Goal: Ask a question

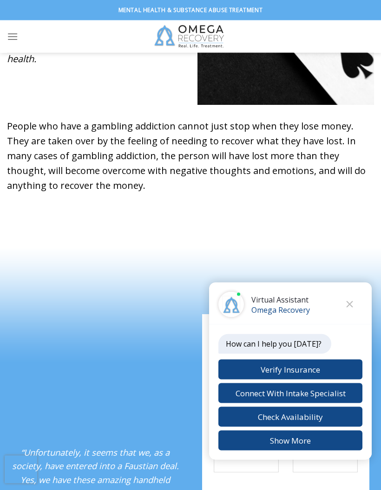
scroll to position [531, 0]
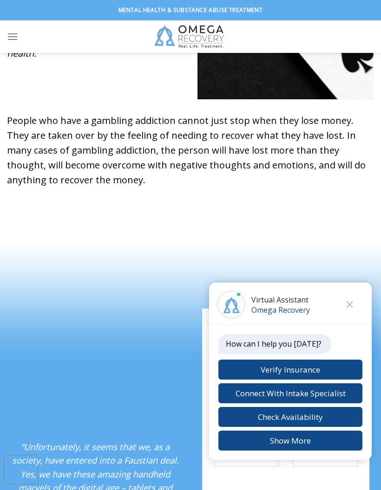
click at [356, 317] on button "Close chat" at bounding box center [350, 305] width 26 height 26
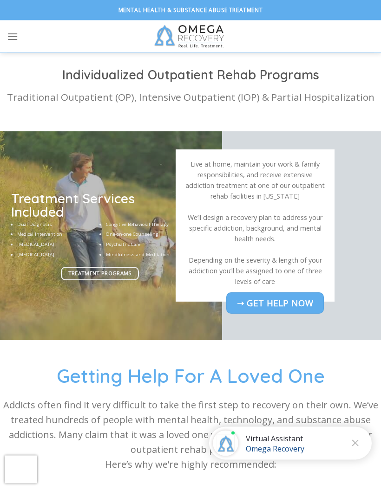
scroll to position [2937, 0]
click at [117, 105] on p "Traditional Outpatient (OP), Intensive Outpatient (IOP) & Partial Hospitalizati…" at bounding box center [190, 97] width 381 height 15
click at [111, 98] on p "Traditional Outpatient (OP), Intensive Outpatient (IOP) & Partial Hospitalizati…" at bounding box center [190, 97] width 381 height 15
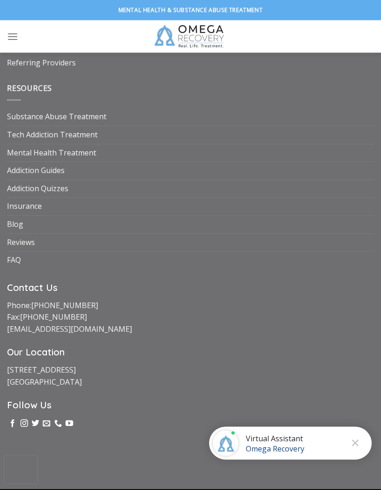
scroll to position [4193, 0]
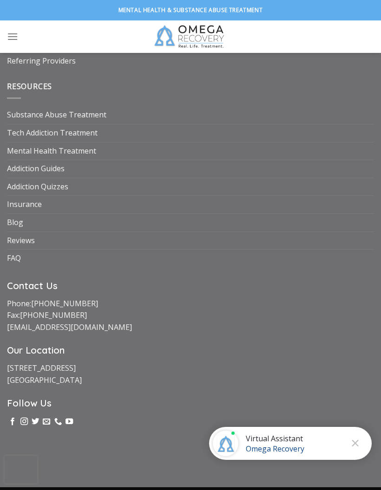
click at [23, 206] on link "Insurance" at bounding box center [24, 205] width 35 height 18
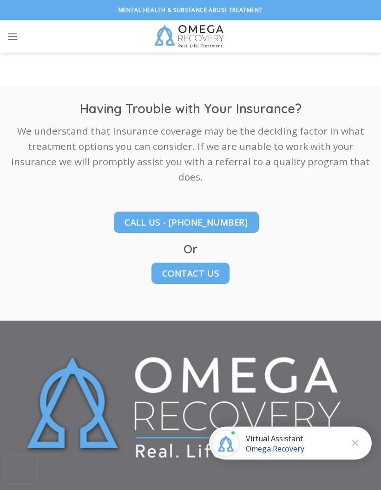
scroll to position [2065, 0]
click at [203, 266] on span "Contact Us" at bounding box center [190, 272] width 57 height 13
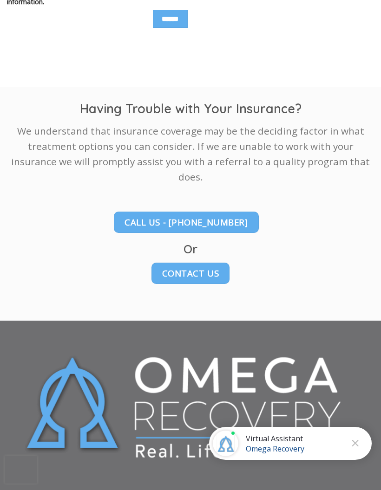
scroll to position [2102, 0]
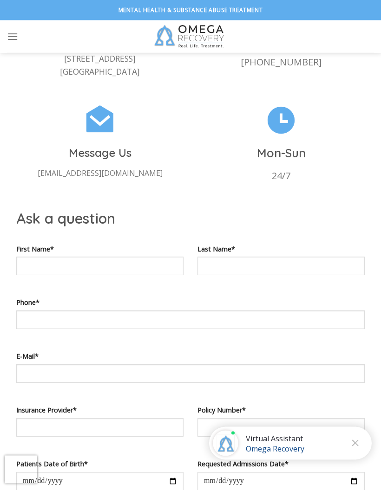
scroll to position [361, 0]
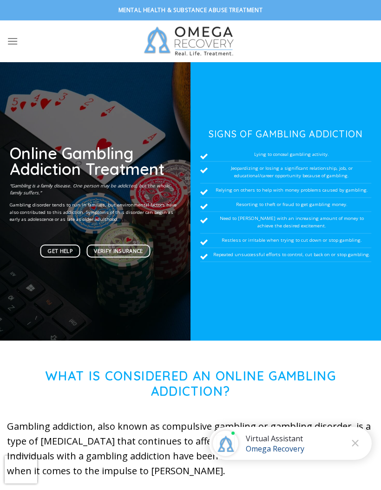
click at [13, 45] on icon "Menu" at bounding box center [12, 40] width 11 height 13
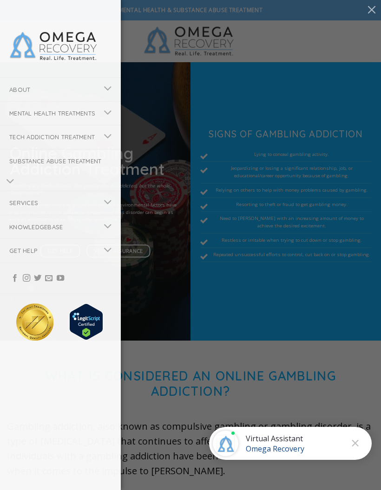
click at [30, 214] on link "Services" at bounding box center [48, 202] width 97 height 23
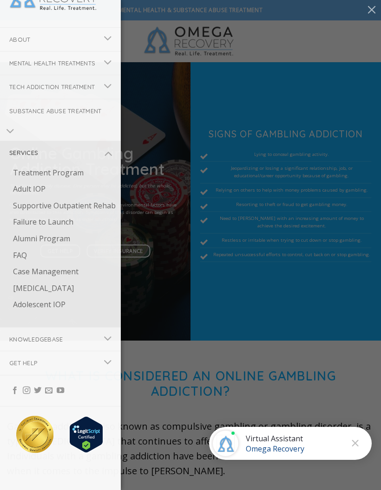
scroll to position [64, 0]
click at [25, 340] on link "Knowledgebase" at bounding box center [48, 339] width 97 height 23
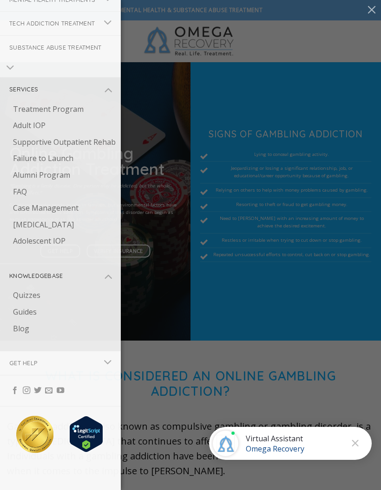
scroll to position [127, 0]
click at [18, 367] on link "Get Help" at bounding box center [48, 362] width 97 height 23
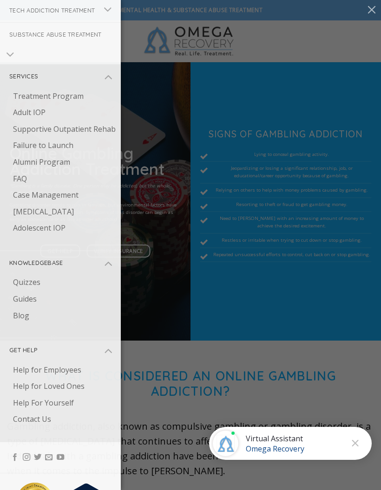
click at [26, 395] on link "Help for Loved Ones" at bounding box center [62, 386] width 117 height 17
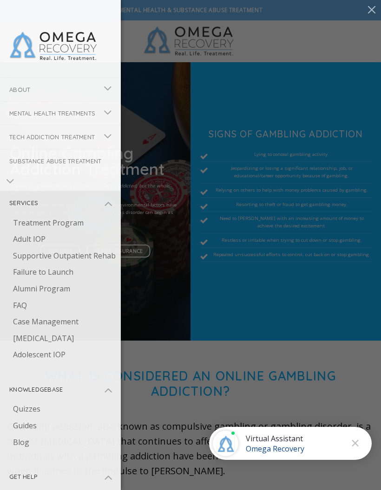
scroll to position [0, 0]
click at [19, 90] on link "About" at bounding box center [48, 89] width 97 height 23
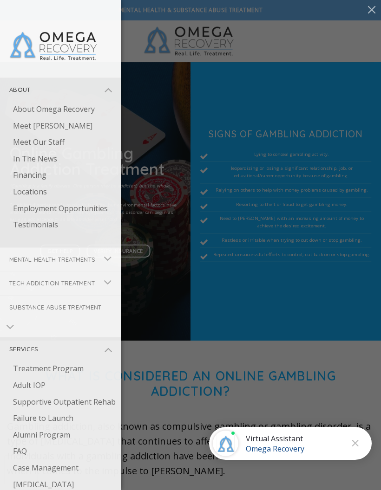
click at [28, 126] on link "Meet [PERSON_NAME]" at bounding box center [62, 126] width 117 height 17
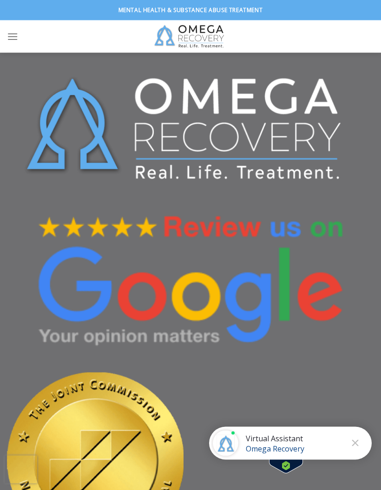
scroll to position [2321, 0]
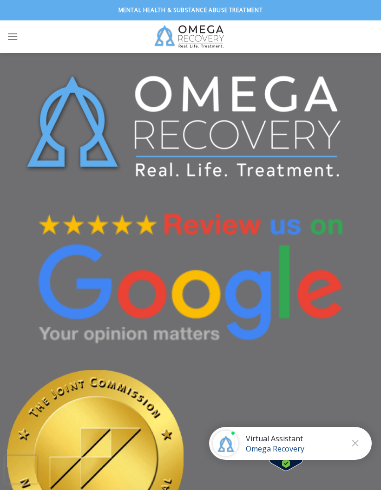
click at [260, 444] on div "Virtual Assistant" at bounding box center [275, 439] width 58 height 10
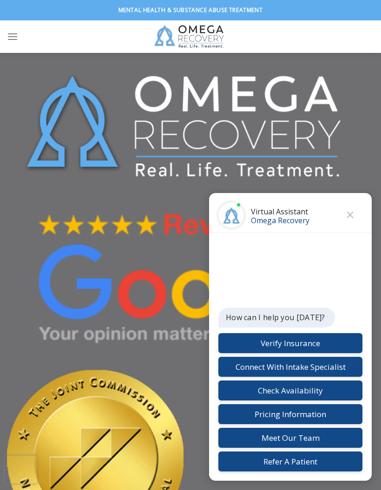
click at [315, 424] on button "Pricing Information" at bounding box center [290, 414] width 144 height 20
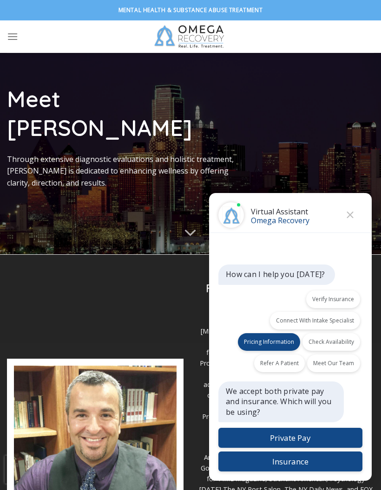
scroll to position [11, 0]
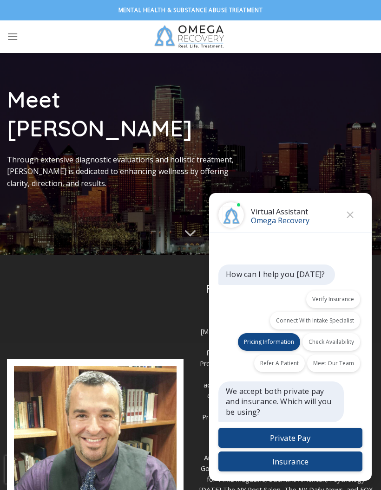
click at [325, 448] on button "Private Pay" at bounding box center [290, 438] width 144 height 20
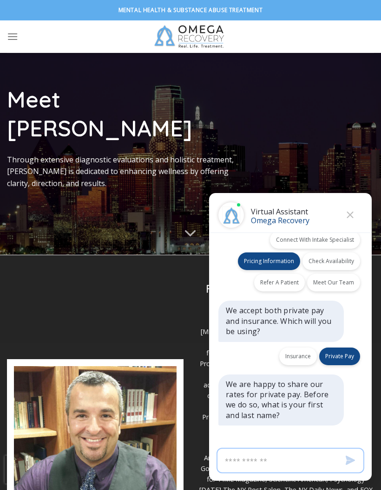
scroll to position [51, 0]
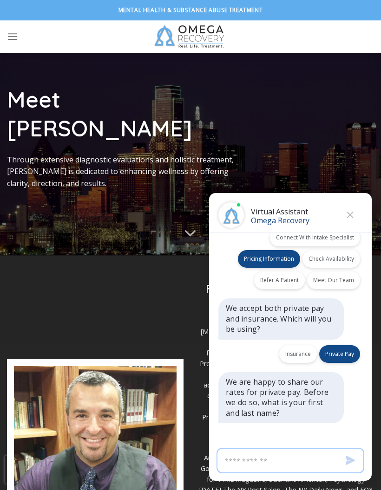
click at [296, 473] on input "Virtual Assistant" at bounding box center [290, 461] width 148 height 26
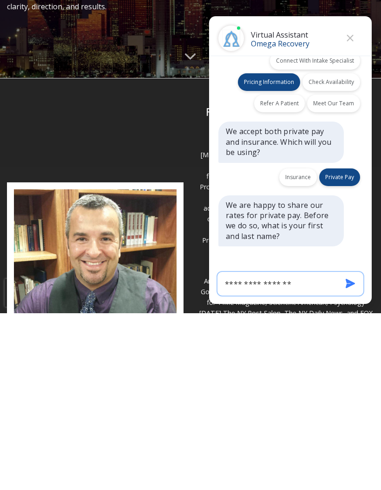
type input "**********"
click at [347, 456] on icon "Send" at bounding box center [349, 460] width 9 height 9
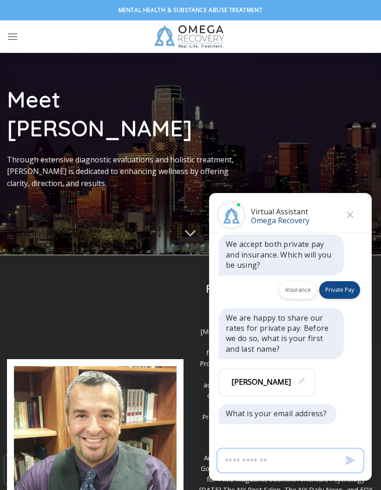
scroll to position [116, 0]
click at [262, 473] on input "Virtual Assistant" at bounding box center [290, 461] width 148 height 26
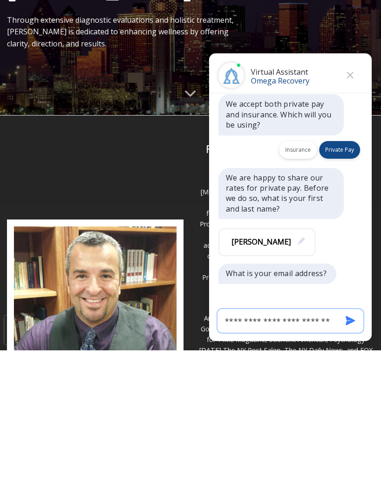
type input "**********"
click at [346, 456] on icon "Send" at bounding box center [349, 460] width 9 height 9
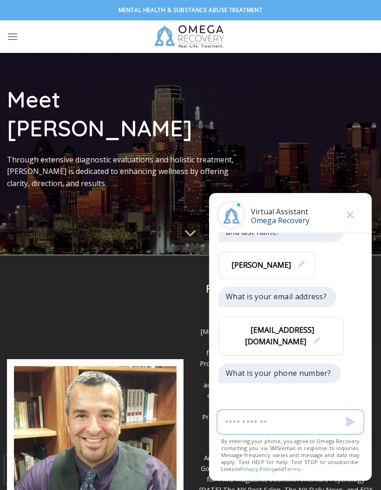
scroll to position [233, 0]
click at [277, 435] on input "Virtual Assistant" at bounding box center [290, 422] width 148 height 26
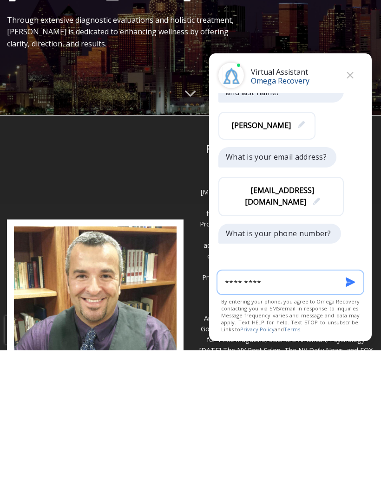
type input "**********"
click at [349, 417] on icon "Send" at bounding box center [349, 421] width 9 height 9
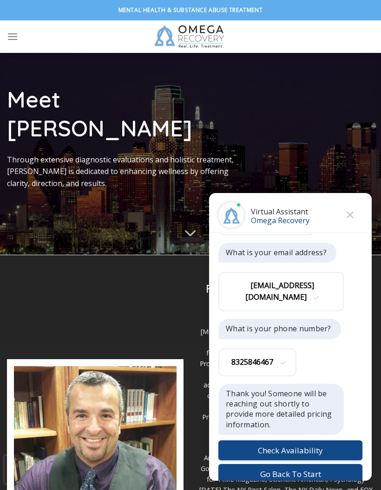
scroll to position [297, 0]
click at [348, 218] on icon "Close" at bounding box center [349, 215] width 6 height 6
